Goal: Task Accomplishment & Management: Complete application form

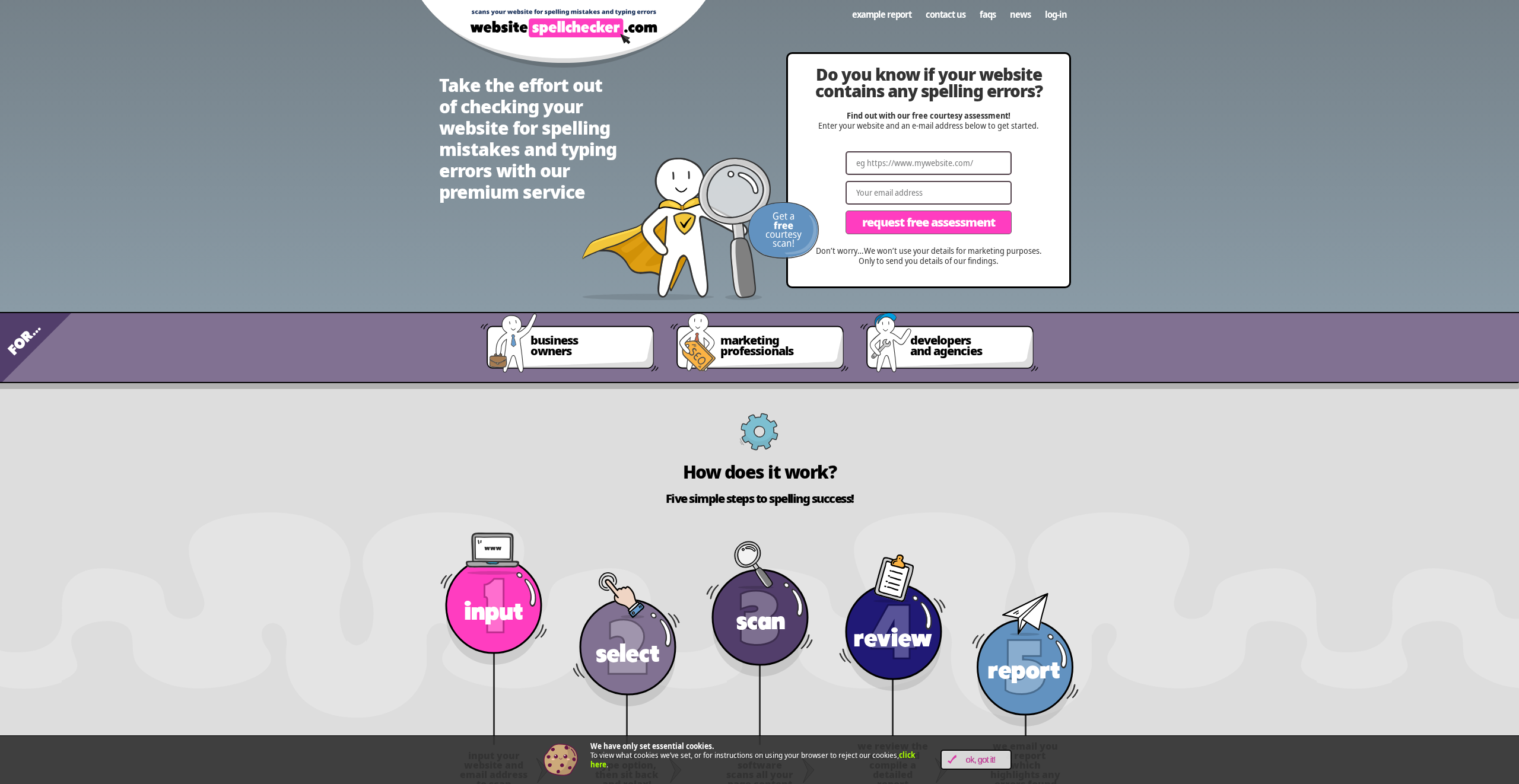
click at [901, 162] on input "Website" at bounding box center [928, 163] width 166 height 24
paste input "[URL][DOMAIN_NAME]"
type input "[URL][DOMAIN_NAME]"
click at [890, 195] on input "Email" at bounding box center [928, 193] width 166 height 24
type input "[PERSON_NAME][EMAIL_ADDRESS][DOMAIN_NAME]"
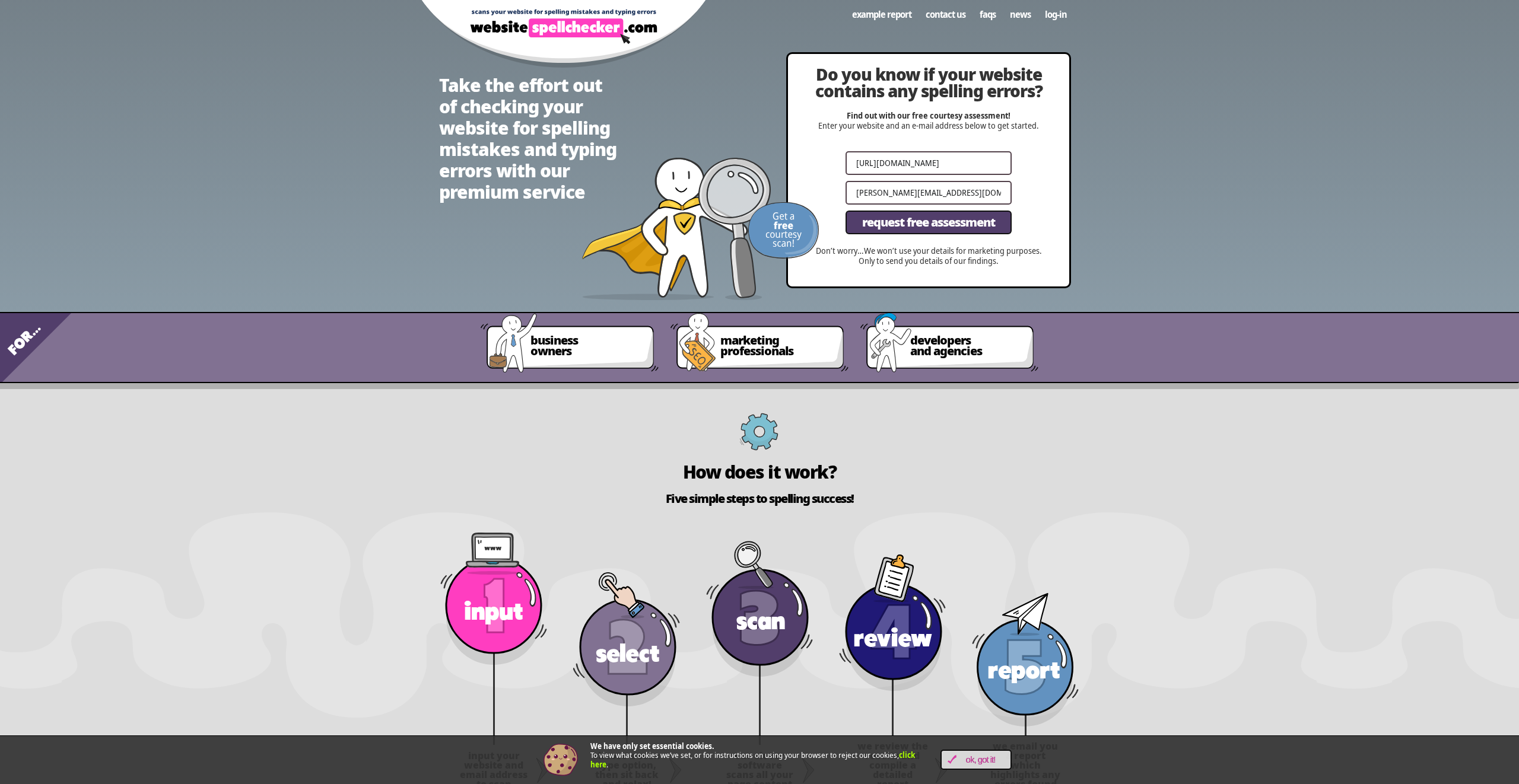
click at [892, 223] on span "Request Free Assessment" at bounding box center [928, 222] width 133 height 12
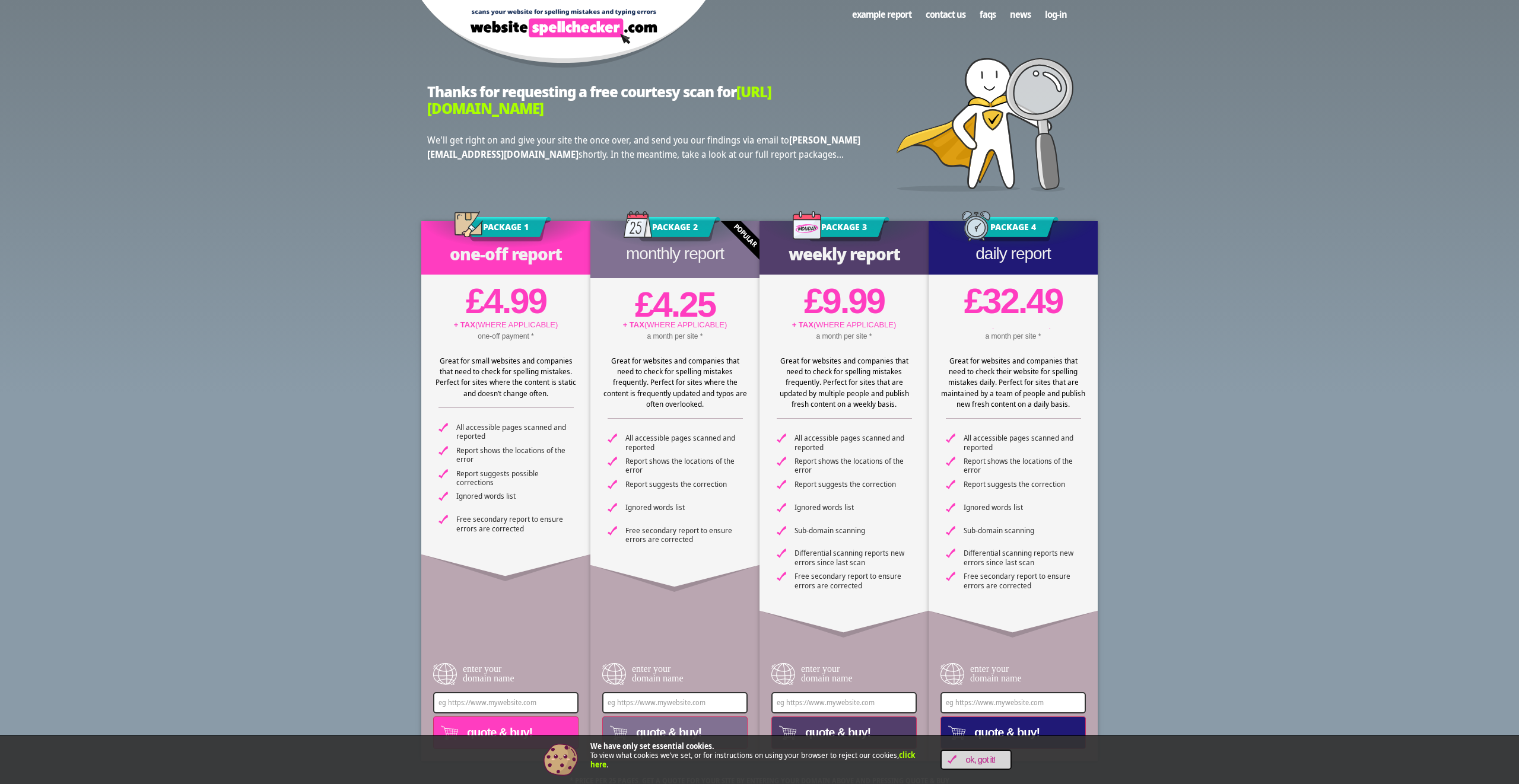
scroll to position [202, 0]
